Goal: Transaction & Acquisition: Purchase product/service

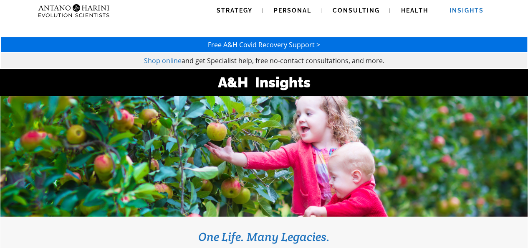
click at [159, 62] on span "Shop online" at bounding box center [163, 60] width 38 height 9
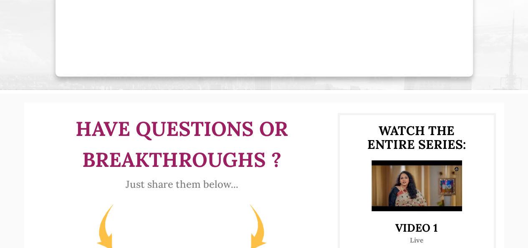
scroll to position [310, 0]
click at [410, 202] on img at bounding box center [417, 185] width 91 height 51
